Goal: Information Seeking & Learning: Find contact information

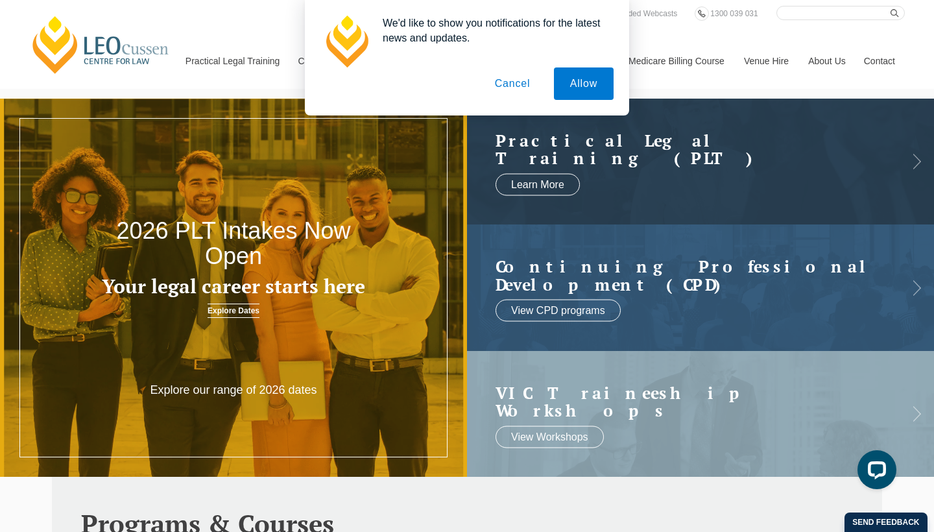
click at [511, 94] on button "Cancel" at bounding box center [513, 83] width 68 height 32
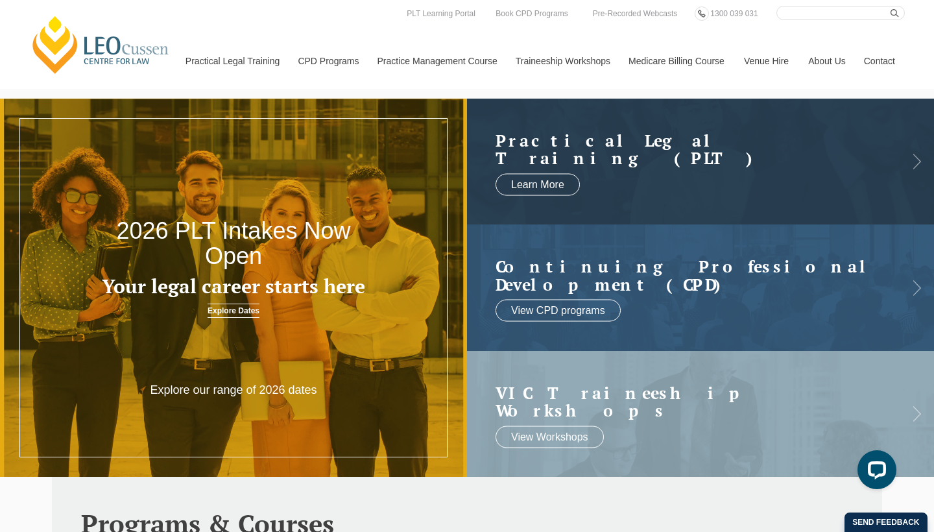
click at [885, 64] on link "Contact" at bounding box center [879, 61] width 51 height 56
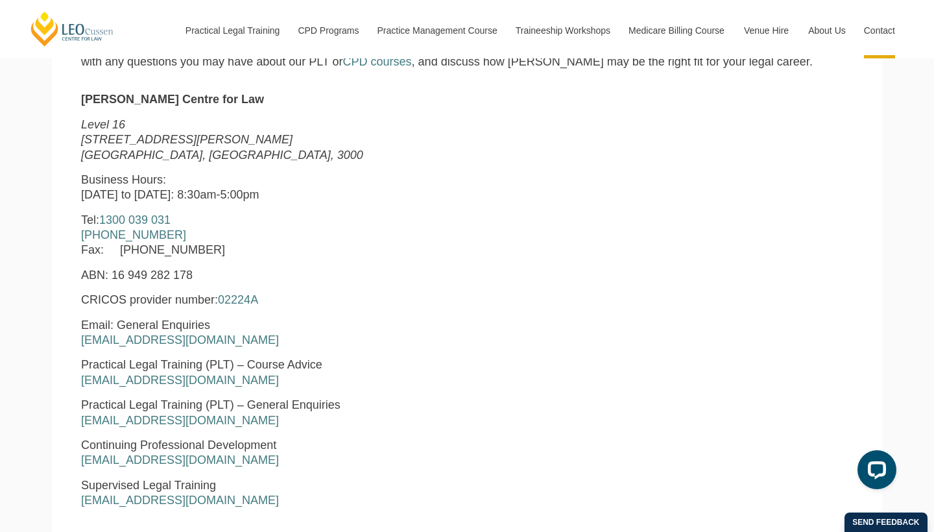
scroll to position [493, 0]
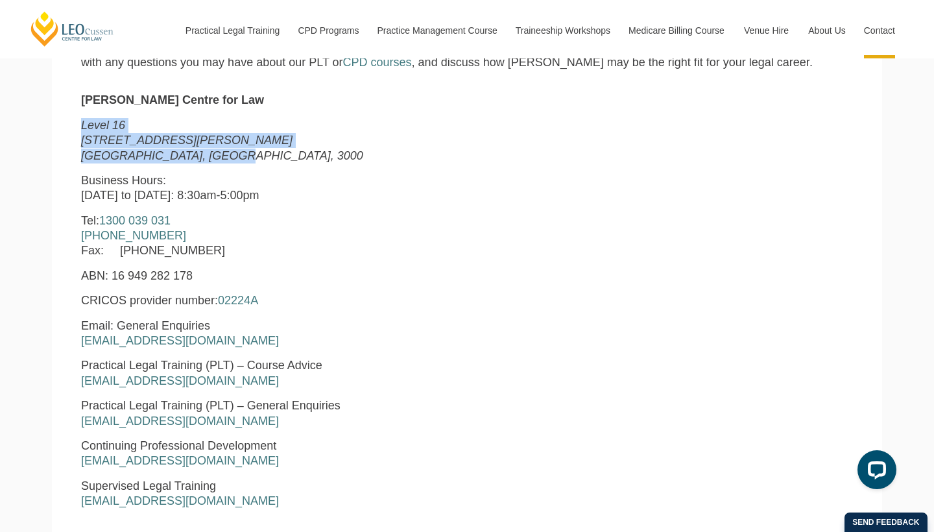
drag, startPoint x: 84, startPoint y: 125, endPoint x: 221, endPoint y: 147, distance: 138.6
click at [221, 147] on p "Level 16 15 William Street Melbourne, Victoria, 3000" at bounding box center [302, 140] width 442 height 45
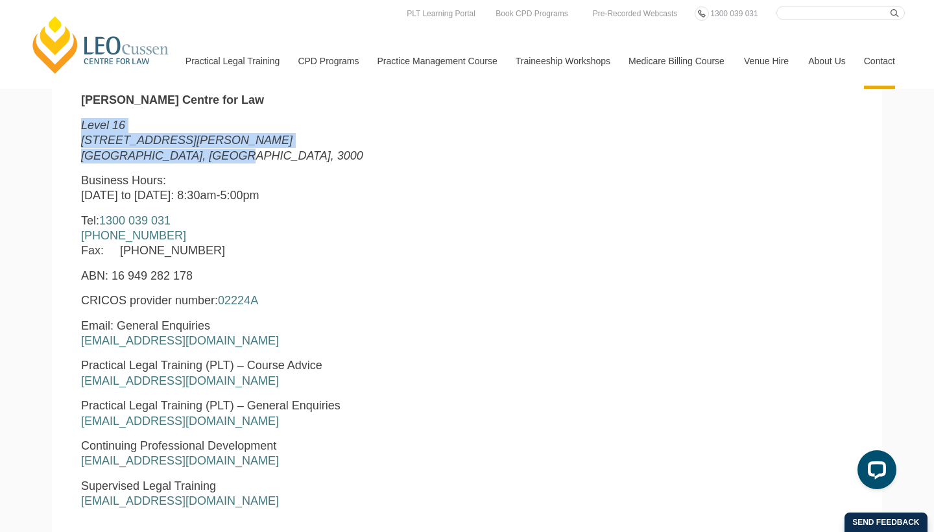
copy p "Level 16 15 William Street Melbourne, Victoria, 3000"
drag, startPoint x: 119, startPoint y: 248, endPoint x: 236, endPoint y: 247, distance: 117.4
click at [236, 247] on p "Tel: 1300 039 031 +61 3 8667 5667 Fax: +61 3 8667 5600" at bounding box center [302, 235] width 442 height 45
copy p "+61 3 8667 5600"
